Goal: Book appointment/travel/reservation

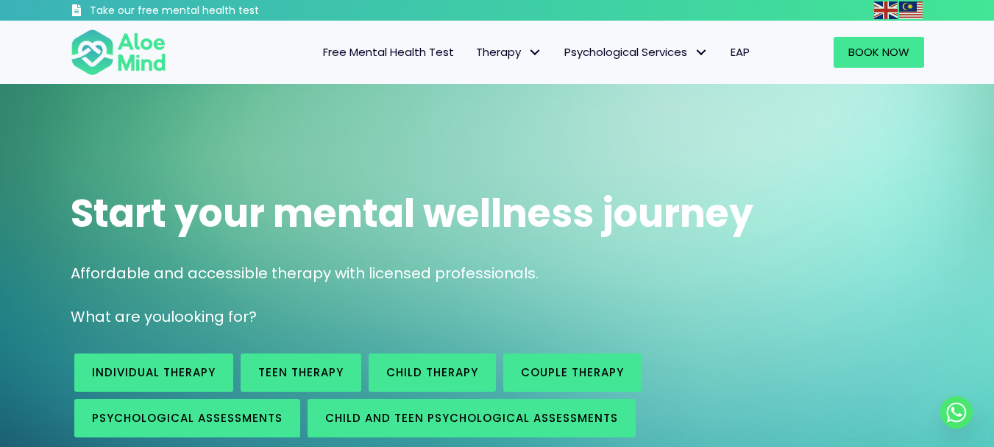
scroll to position [74, 0]
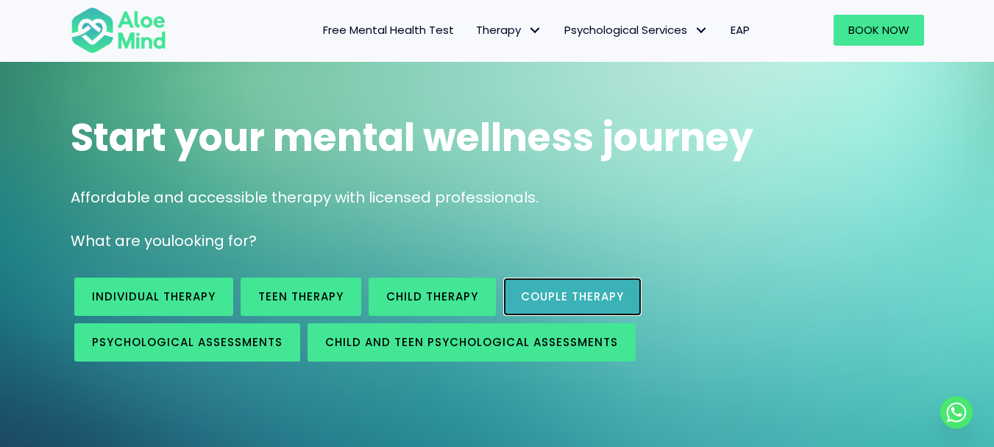
click at [577, 308] on link "Couple therapy" at bounding box center [572, 296] width 138 height 38
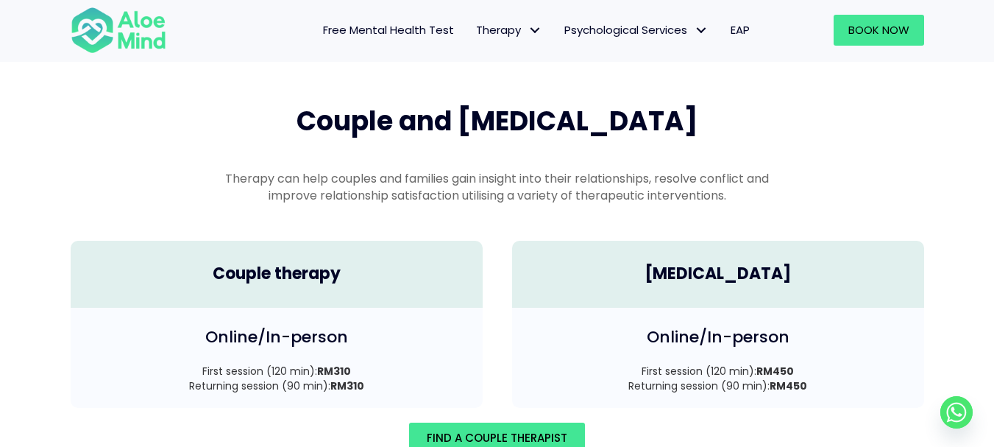
scroll to position [2108, 0]
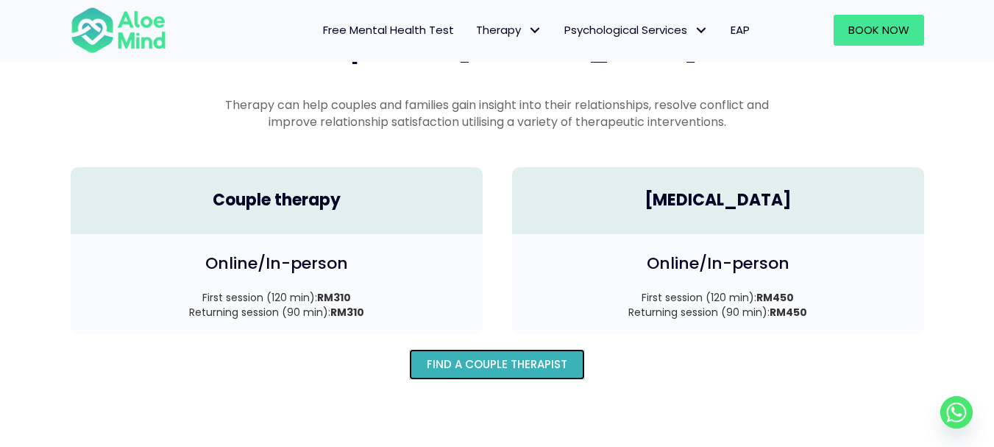
click at [518, 356] on span "Find A Couple Therapist" at bounding box center [497, 363] width 141 height 15
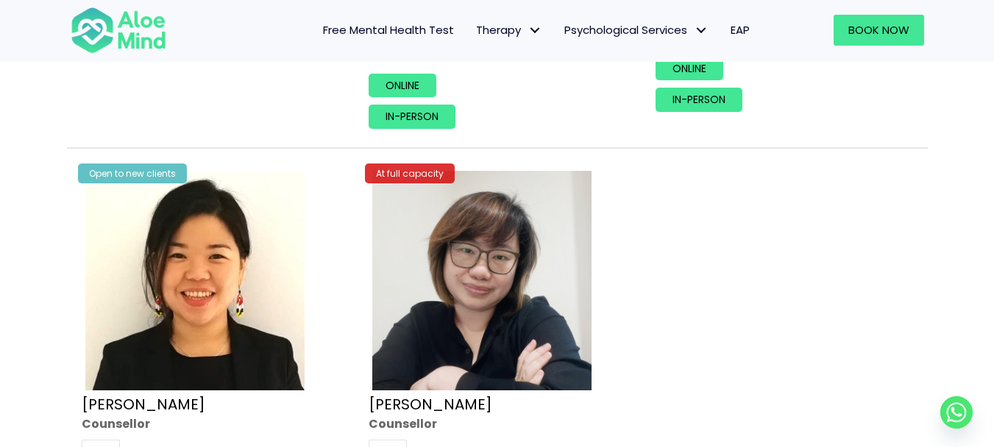
scroll to position [957, 0]
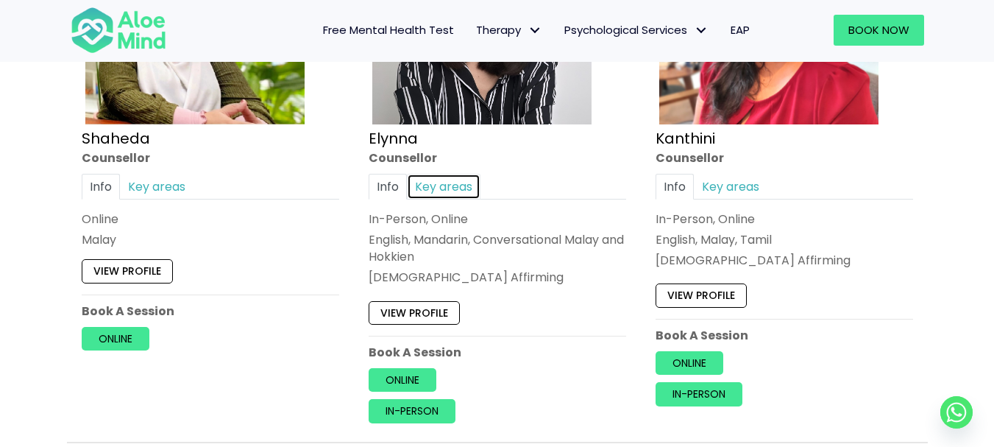
click at [425, 191] on link "Key areas" at bounding box center [444, 187] width 74 height 26
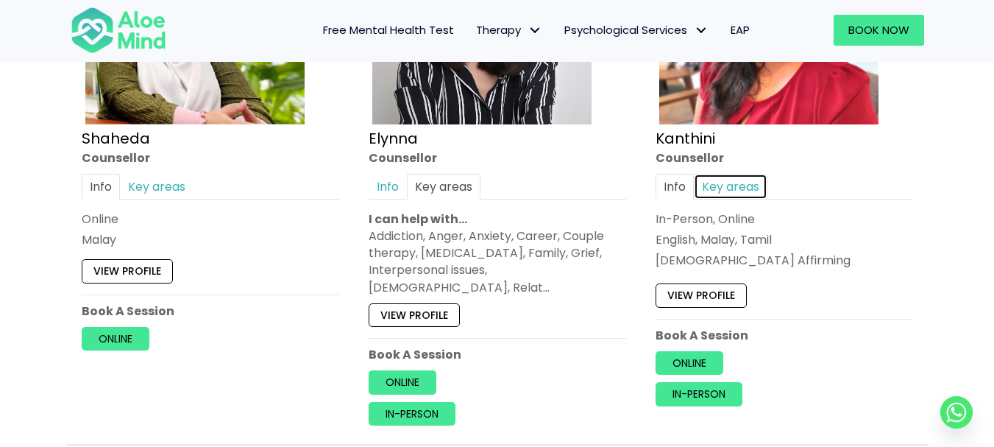
click at [763, 191] on link "Key areas" at bounding box center [731, 187] width 74 height 26
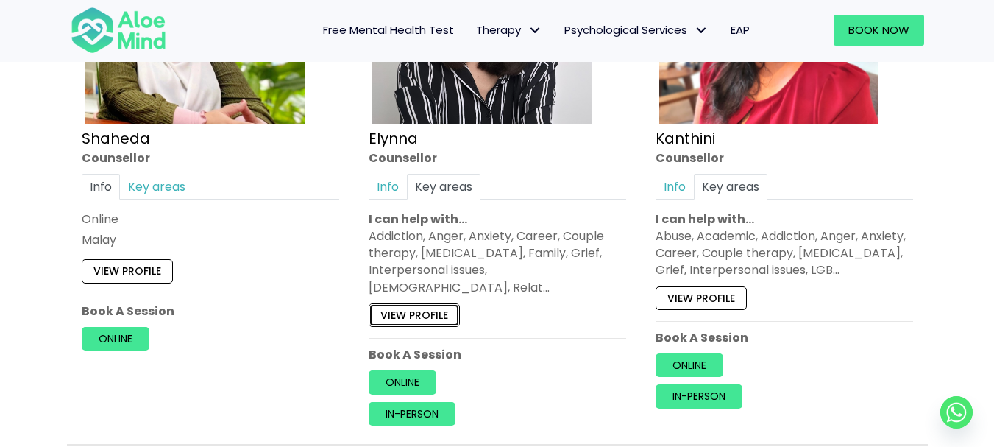
click at [441, 303] on link "View profile" at bounding box center [414, 315] width 91 height 24
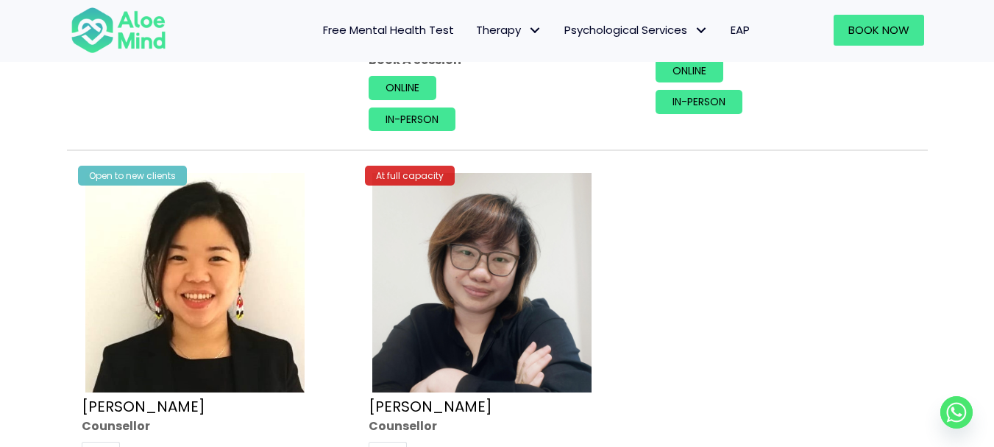
scroll to position [1619, 0]
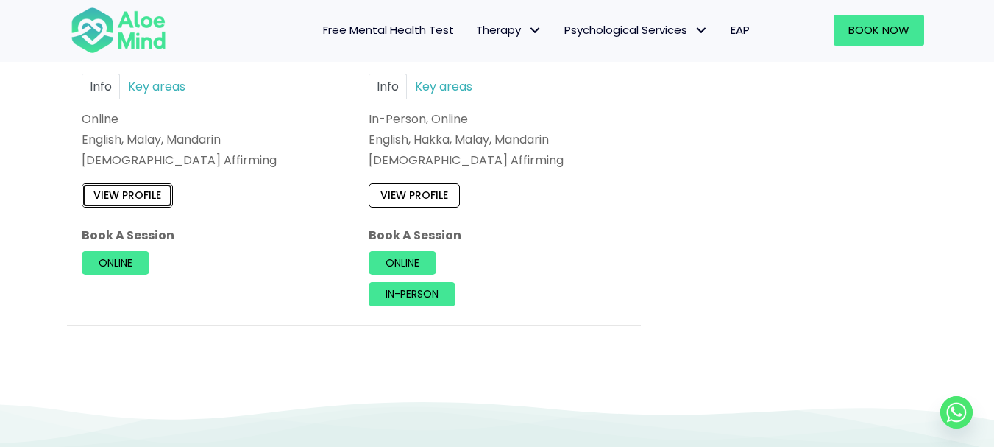
click at [135, 184] on link "View profile" at bounding box center [127, 196] width 91 height 24
